Goal: Browse casually

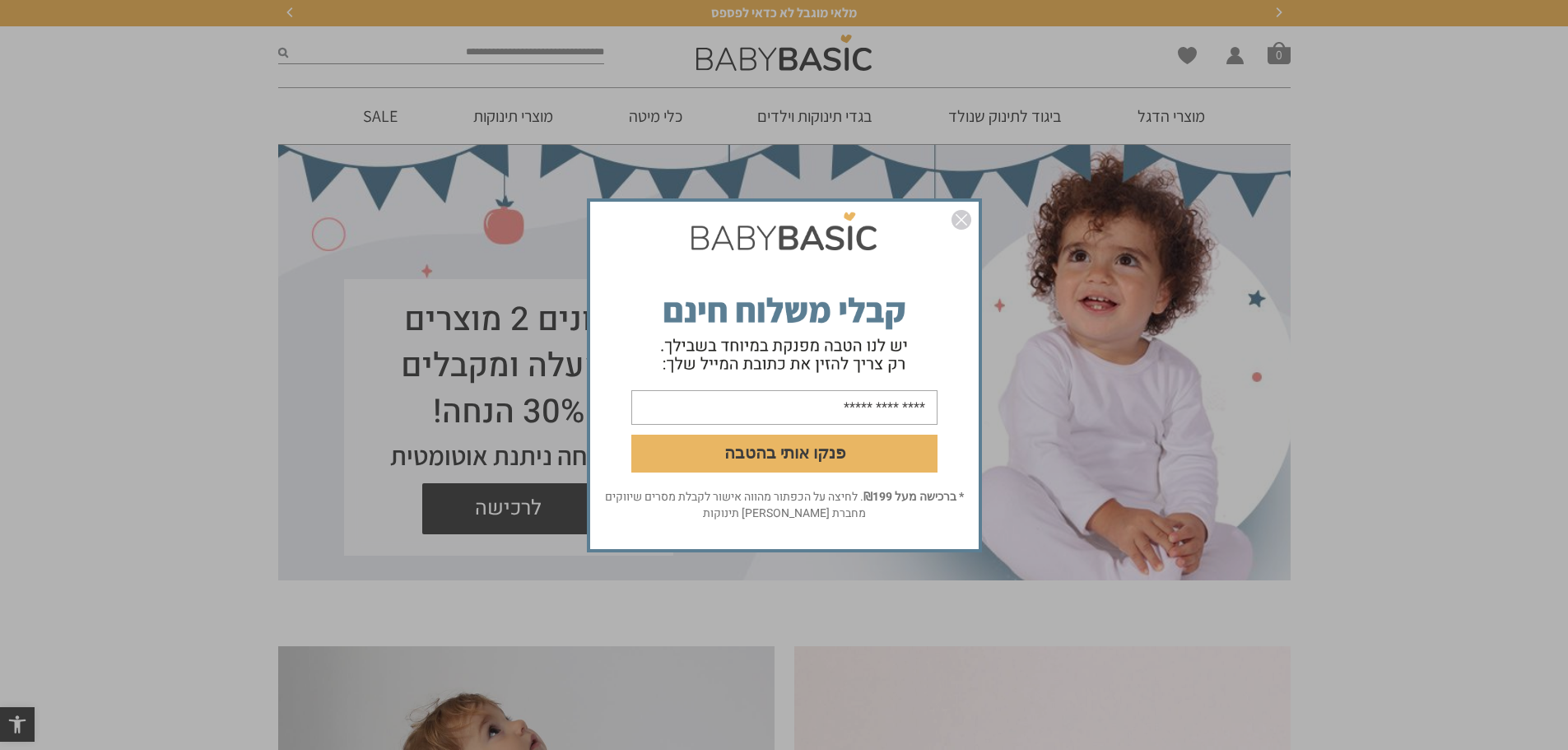
click at [959, 216] on img "סגור" at bounding box center [961, 219] width 20 height 20
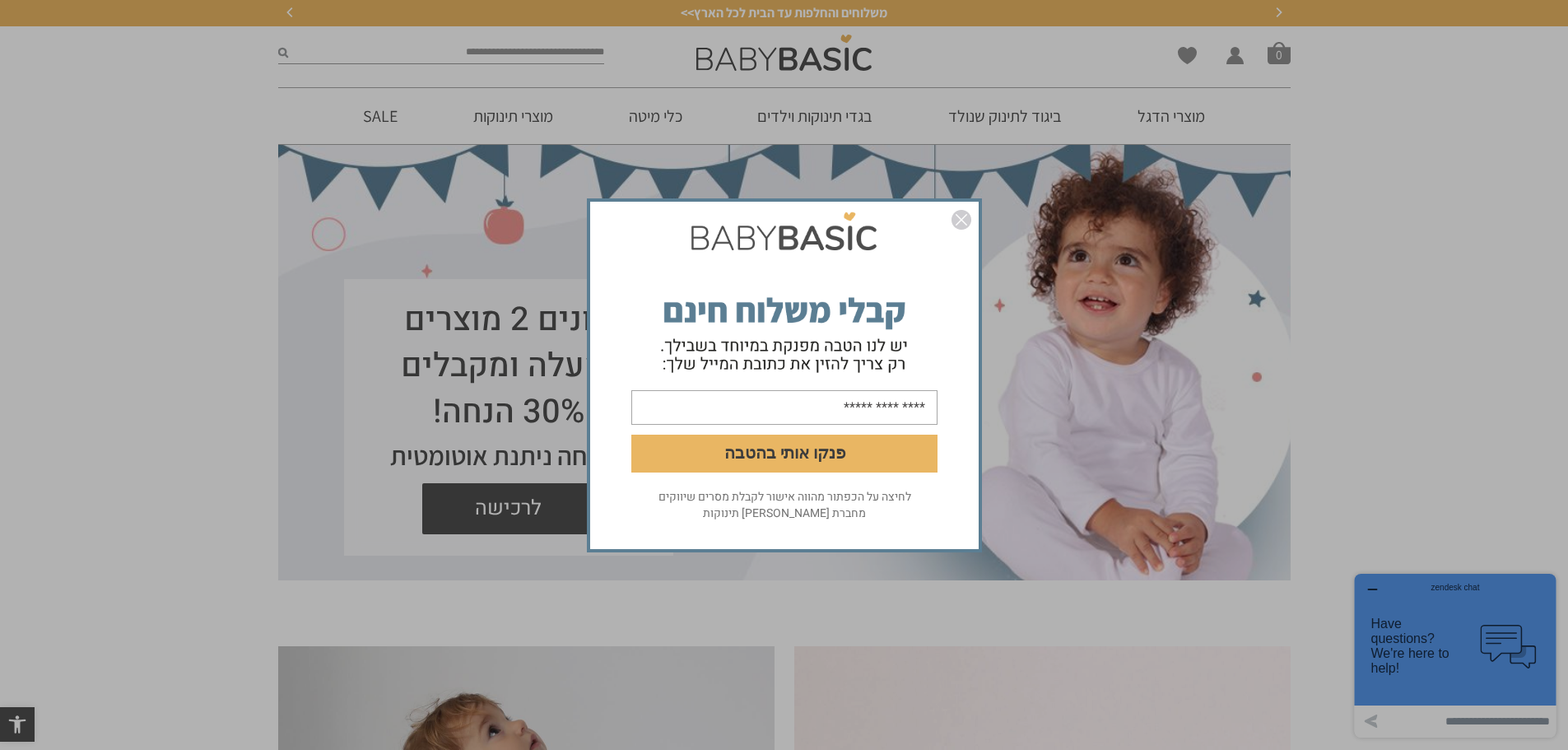
click at [961, 218] on img "סגור" at bounding box center [961, 219] width 20 height 20
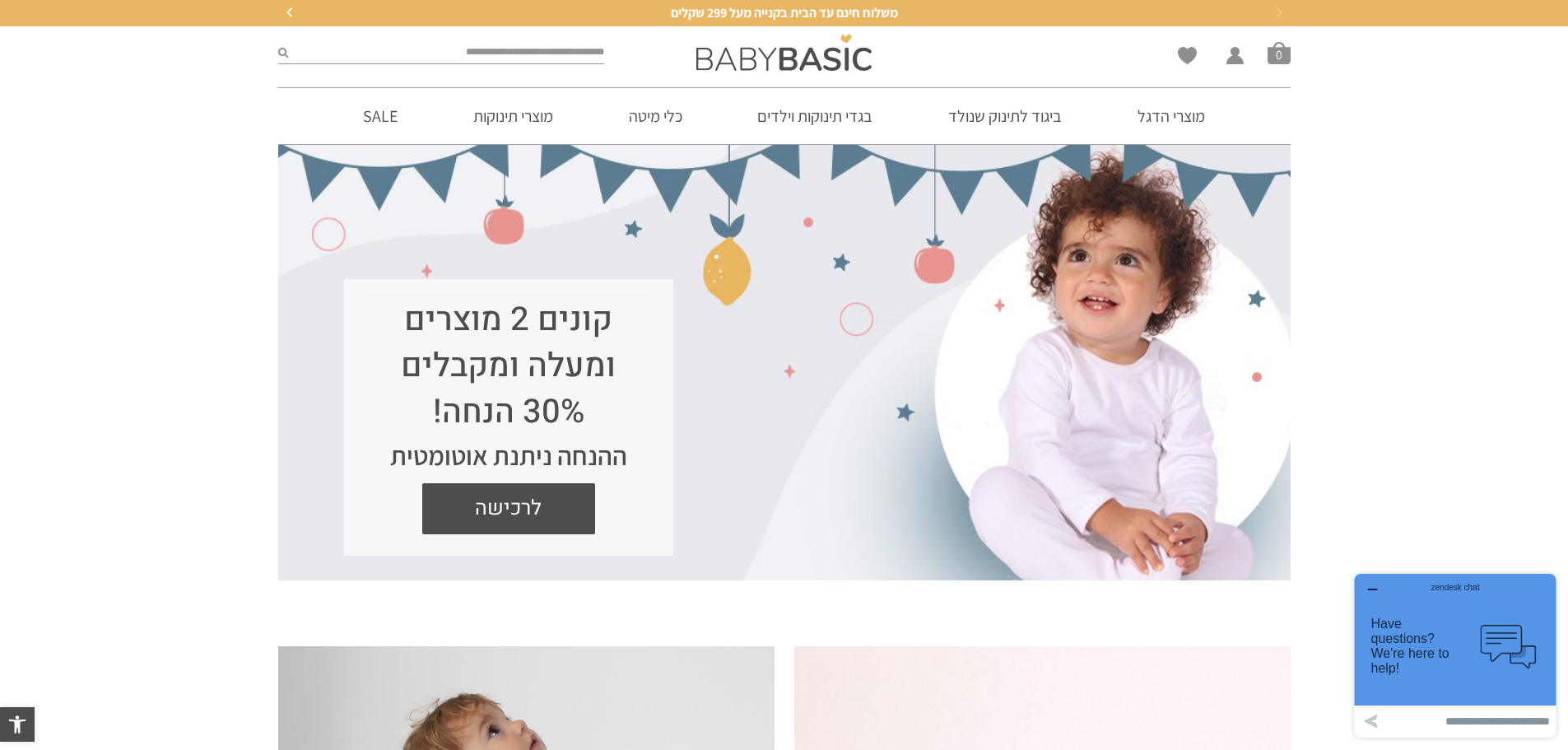
drag, startPoint x: 429, startPoint y: 409, endPoint x: 618, endPoint y: 328, distance: 205.6
click at [618, 328] on h1 "קונים 2 מוצרים ומעלה ומקבלים 30% הנחה!" at bounding box center [508, 366] width 263 height 138
click at [576, 439] on div "ההנחה ניתנת אוטומטית" at bounding box center [508, 455] width 263 height 40
drag, startPoint x: 580, startPoint y: 418, endPoint x: 446, endPoint y: 415, distance: 134.0
click at [446, 415] on h1 "קונים 2 מוצרים ומעלה ומקבלים 30% הנחה!" at bounding box center [508, 366] width 263 height 138
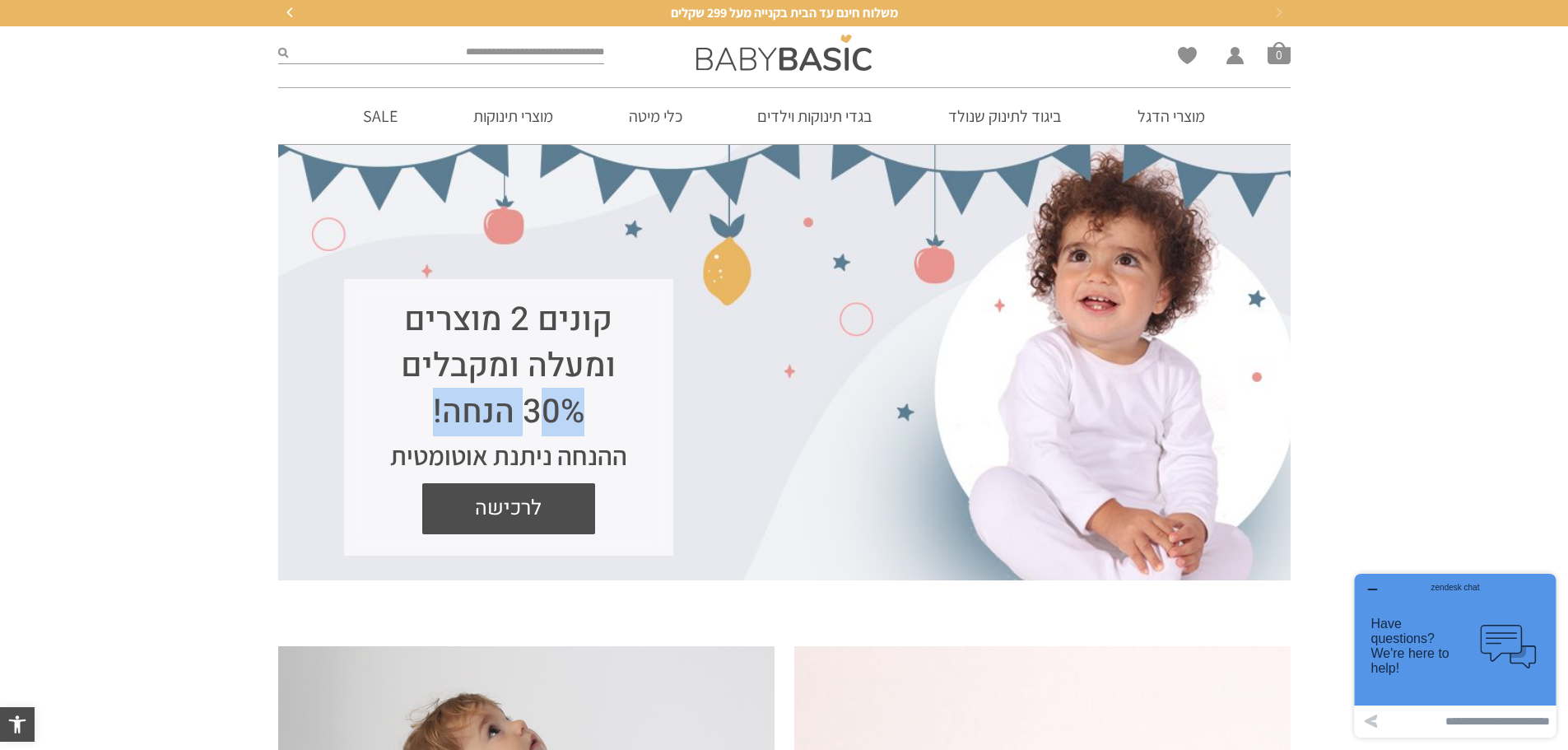
copy h1 "30% הנחה"
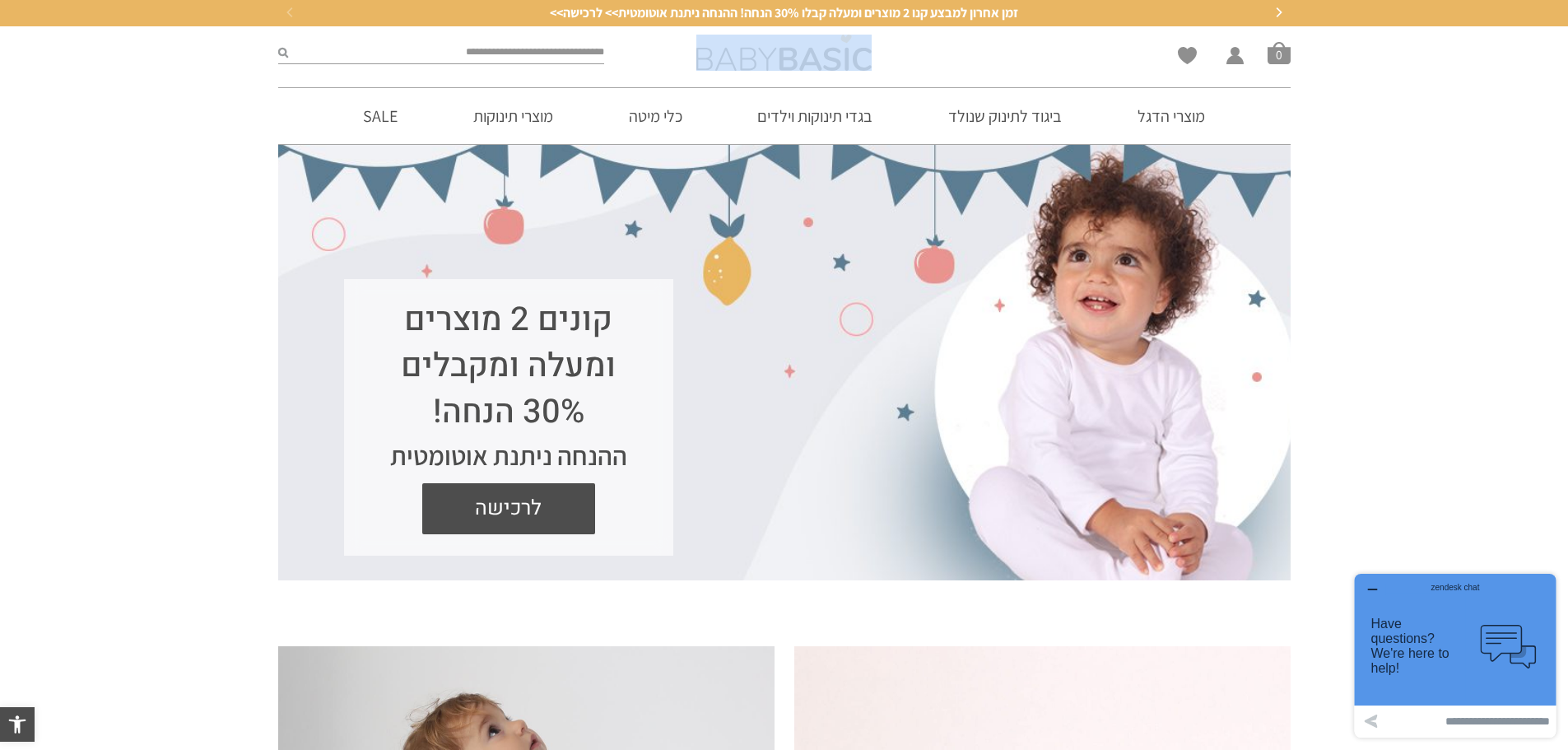
drag, startPoint x: 761, startPoint y: 59, endPoint x: 871, endPoint y: 61, distance: 110.0
click at [871, 61] on div at bounding box center [784, 53] width 327 height 36
copy link
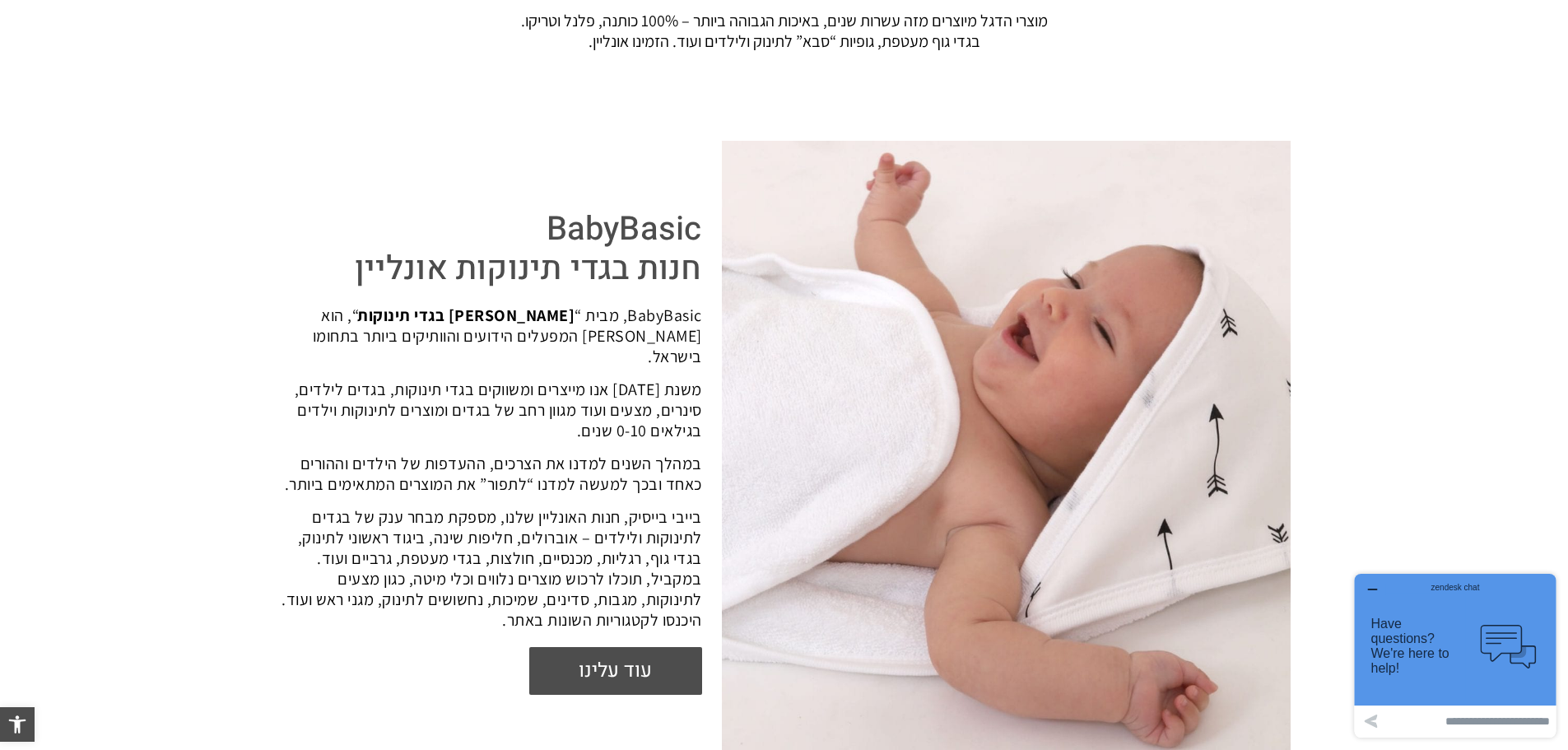
scroll to position [2469, 0]
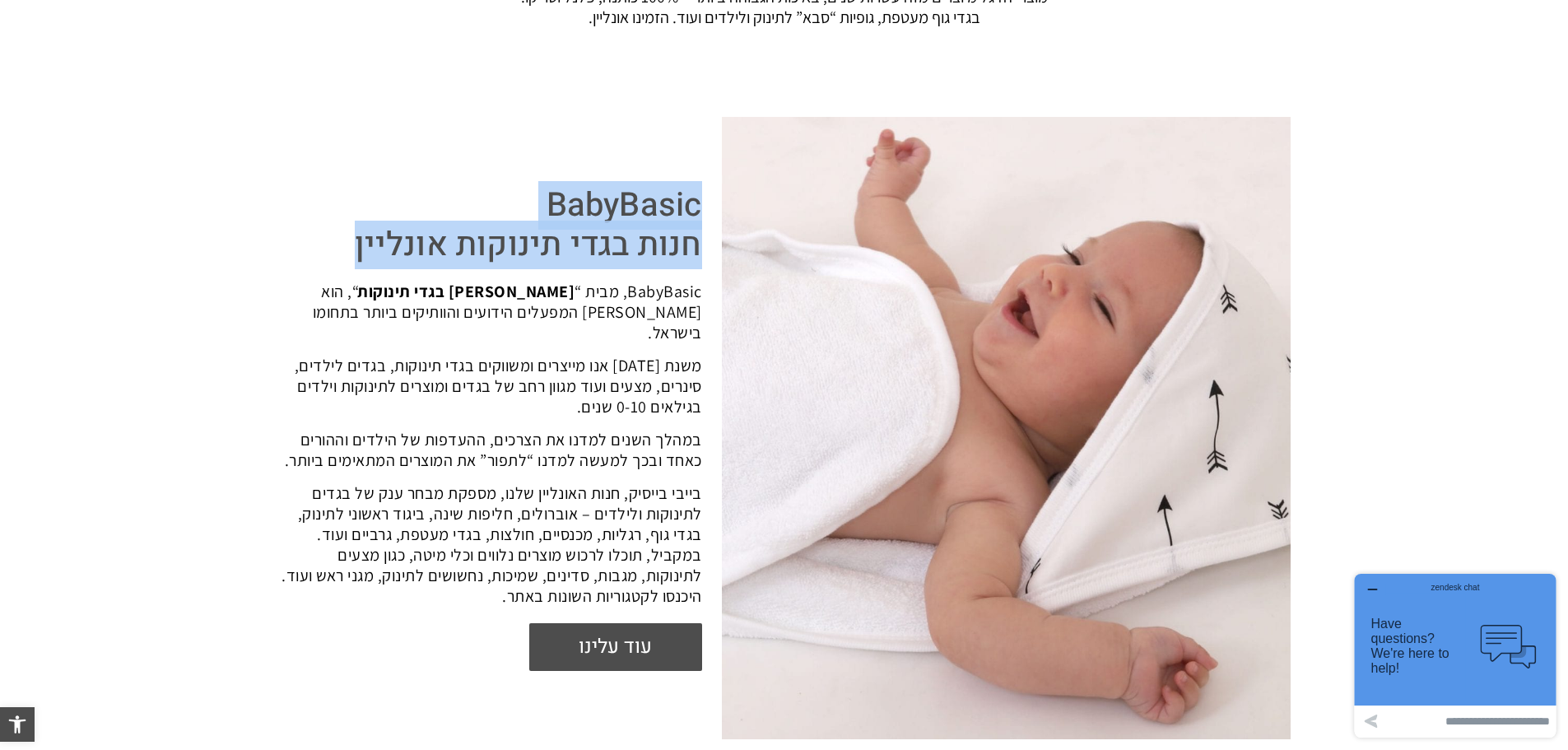
drag, startPoint x: 336, startPoint y: 241, endPoint x: 699, endPoint y: 200, distance: 365.3
click at [699, 200] on h2 "BabyBasic חנות בגדי תינוקות אונליין" at bounding box center [491, 226] width 424 height 79
copy h2 "BabyBasic חנות בגדי תינוקות אונליין"
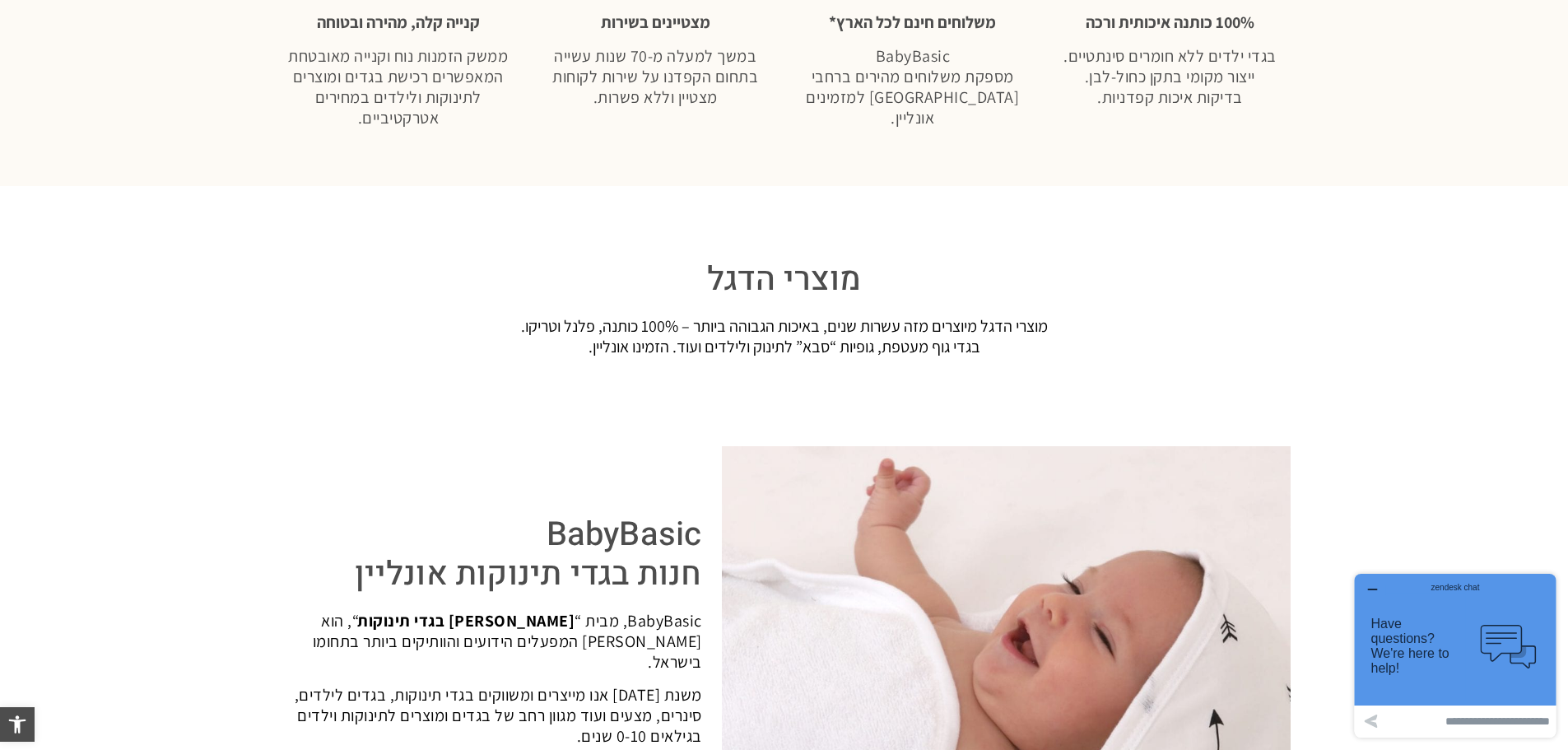
drag, startPoint x: 814, startPoint y: 333, endPoint x: 512, endPoint y: 326, distance: 302.1
click at [512, 326] on div "מוצרי הדגל מיוצרים מזה עשרות שנים, באיכות הגבוהה ביותר – 100% כותנה, פלנל וטריק…" at bounding box center [785, 337] width 1013 height 41
copy div "איכות הגבוהה ביותר – 100% כותנה, פלנל וטריקו."
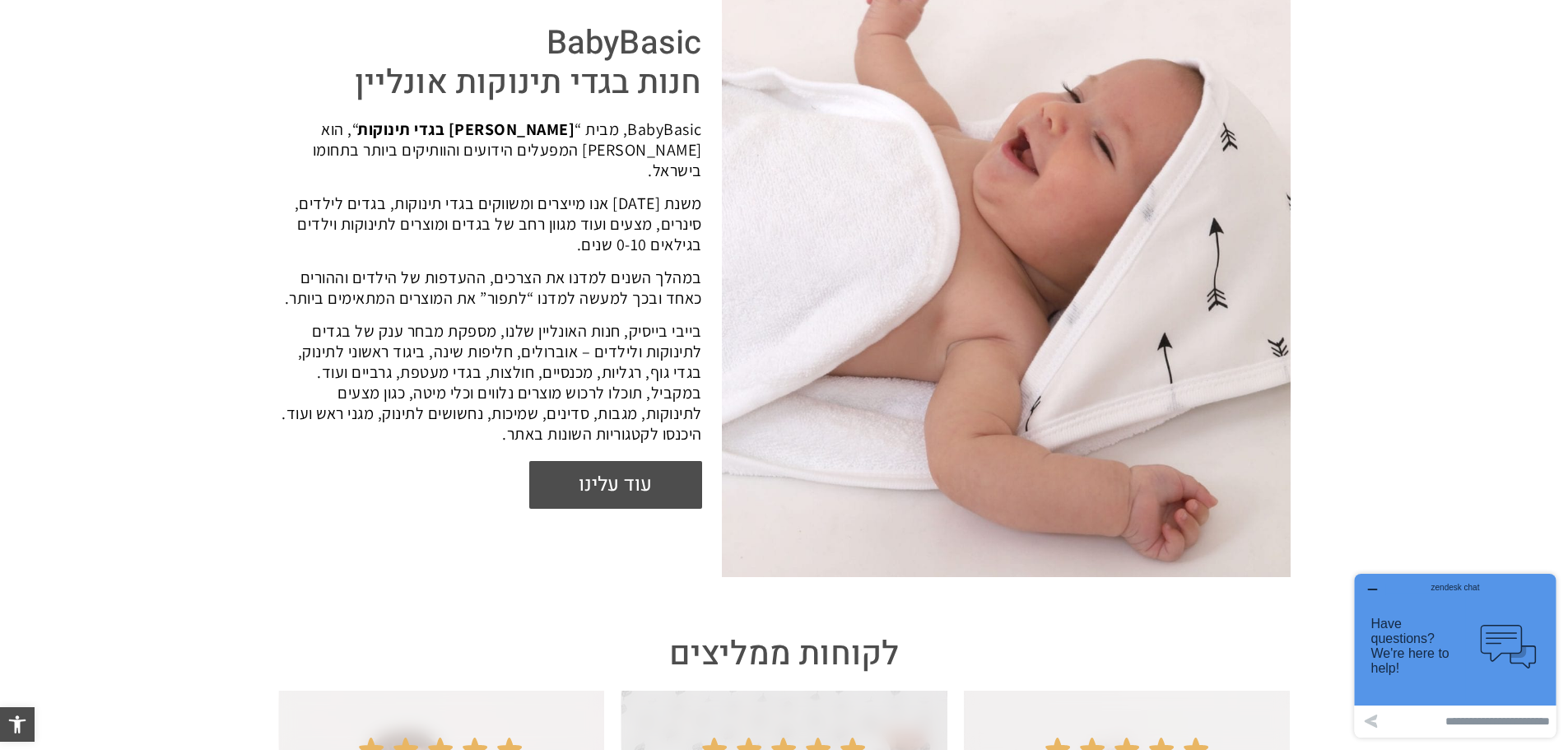
scroll to position [2634, 0]
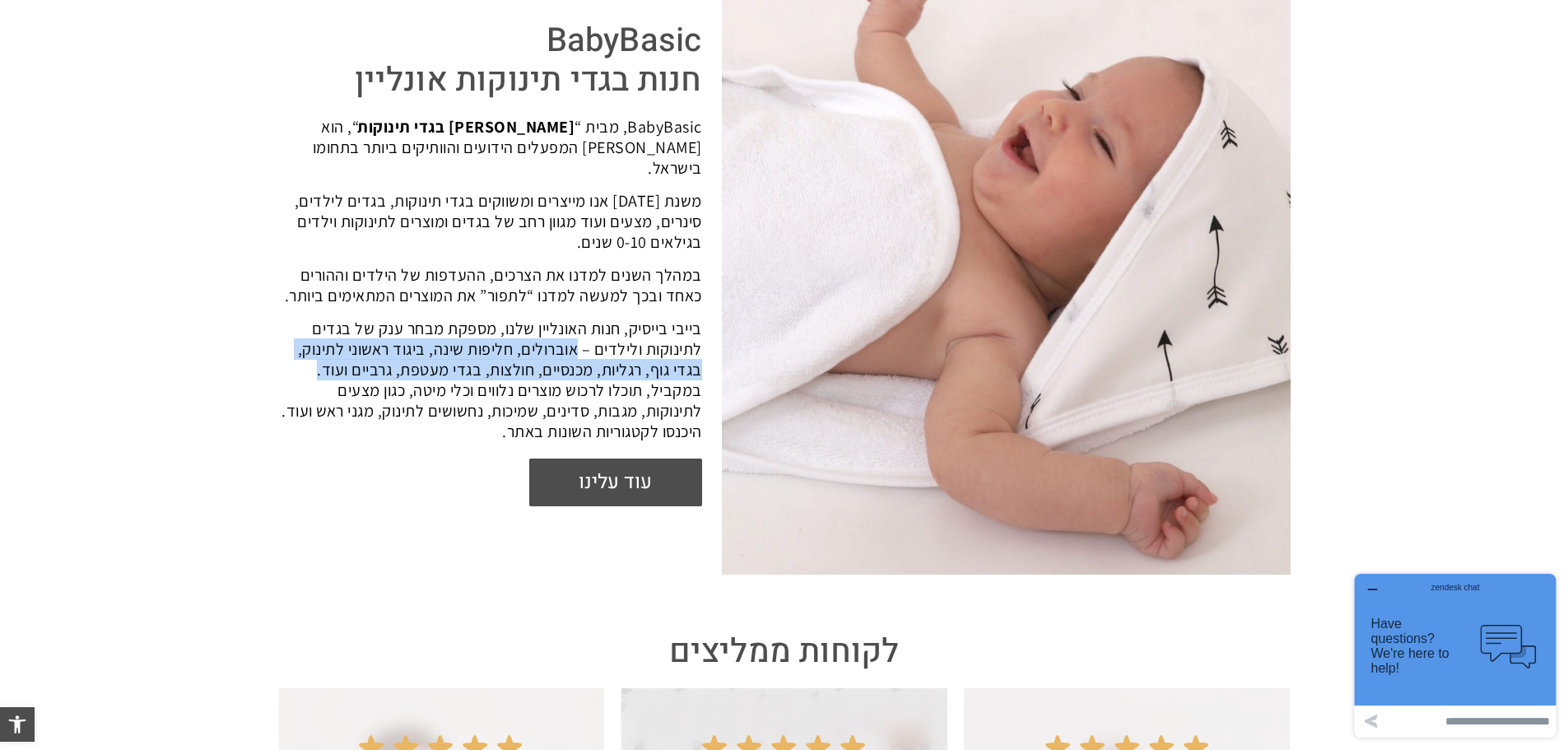
drag, startPoint x: 577, startPoint y: 333, endPoint x: 283, endPoint y: 343, distance: 294.2
click at [283, 343] on p "בייבי בייסיק, חנות האונליין שלנו, מספקת מבחר ענק של בגדים לתינוקות ולילדים – או…" at bounding box center [491, 379] width 424 height 123
copy span "אוברולים, חליפות שינה, ביגוד ראשוני לתינוק, בגדי גוף, רגליות, מכנסיים, חולצות, …"
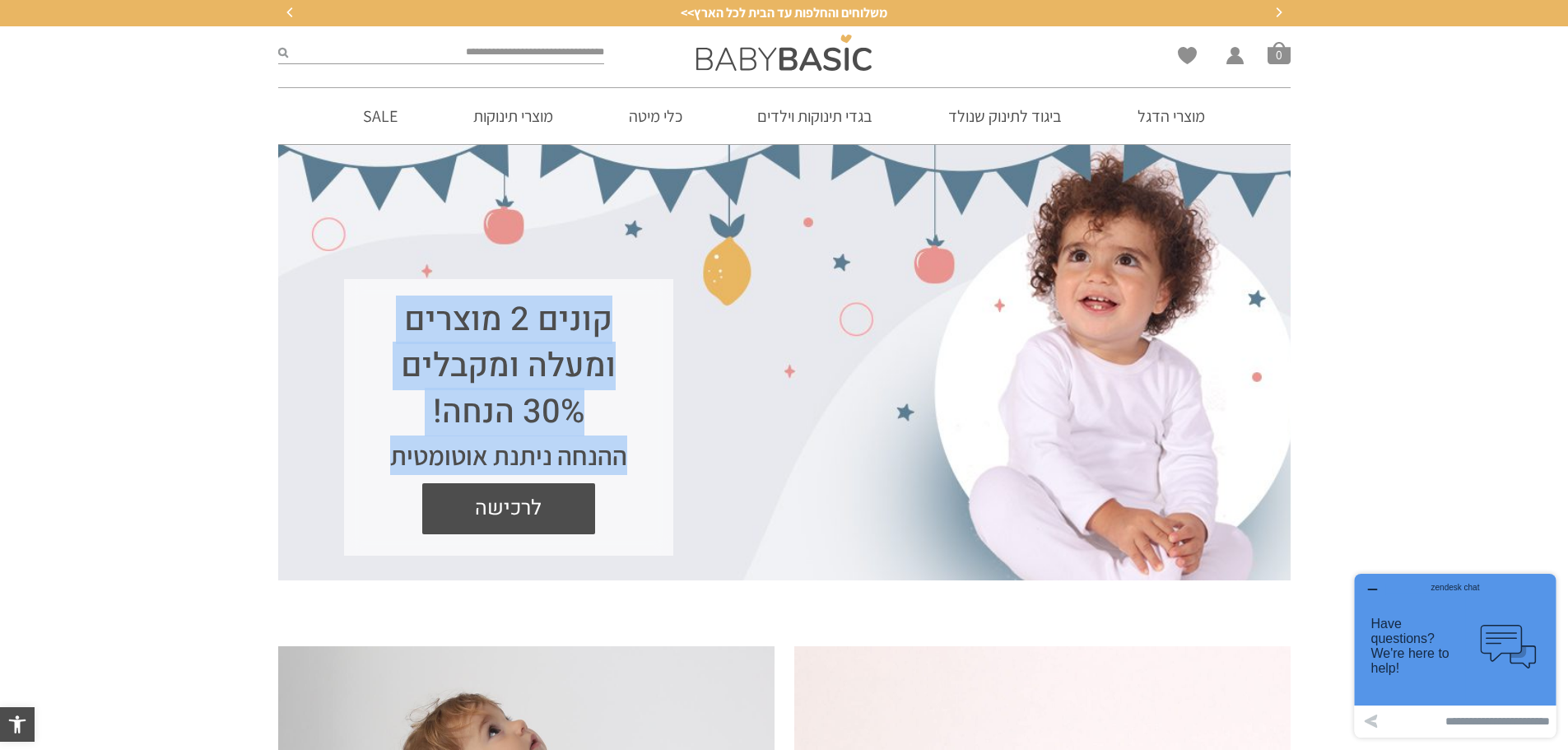
drag, startPoint x: 620, startPoint y: 311, endPoint x: 359, endPoint y: 455, distance: 298.1
click at [359, 455] on div "קונים 2 מוצרים ומעלה ומקבלים 30% הנחה! ההנחה ניתנת אוטומטית לרכישה" at bounding box center [509, 417] width 329 height 277
copy div "קונים 2 מוצרים ומעלה ומקבלים 30% הנחה! ההנחה ניתנת אוטומטית"
